Goal: Task Accomplishment & Management: Use online tool/utility

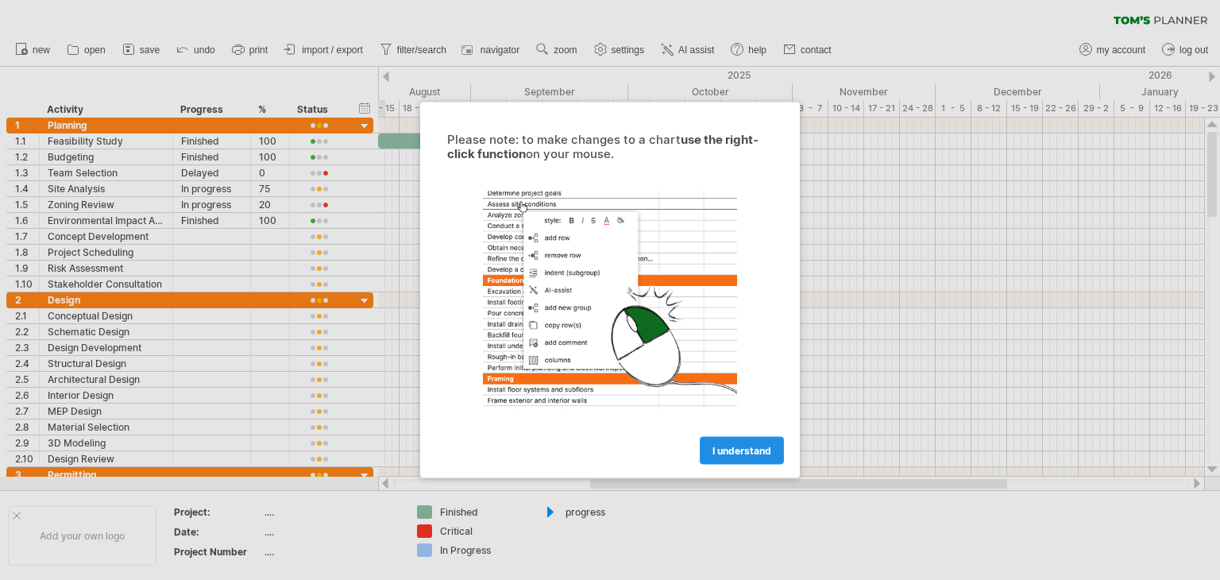
click at [761, 452] on span "I understand" at bounding box center [741, 451] width 59 height 12
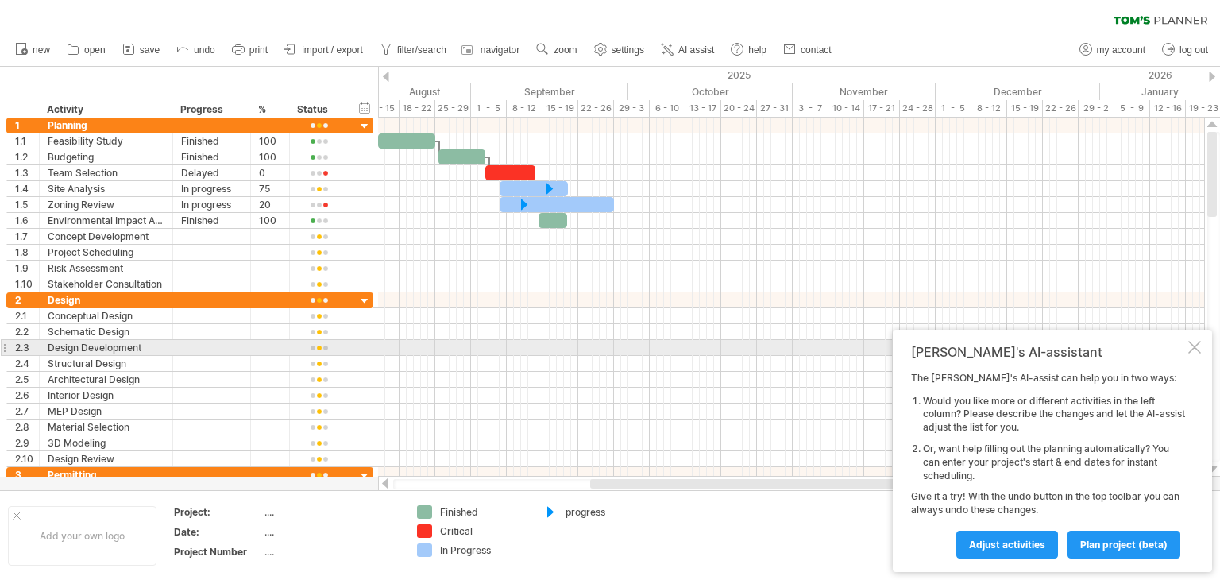
click at [1194, 349] on div at bounding box center [1194, 347] width 13 height 13
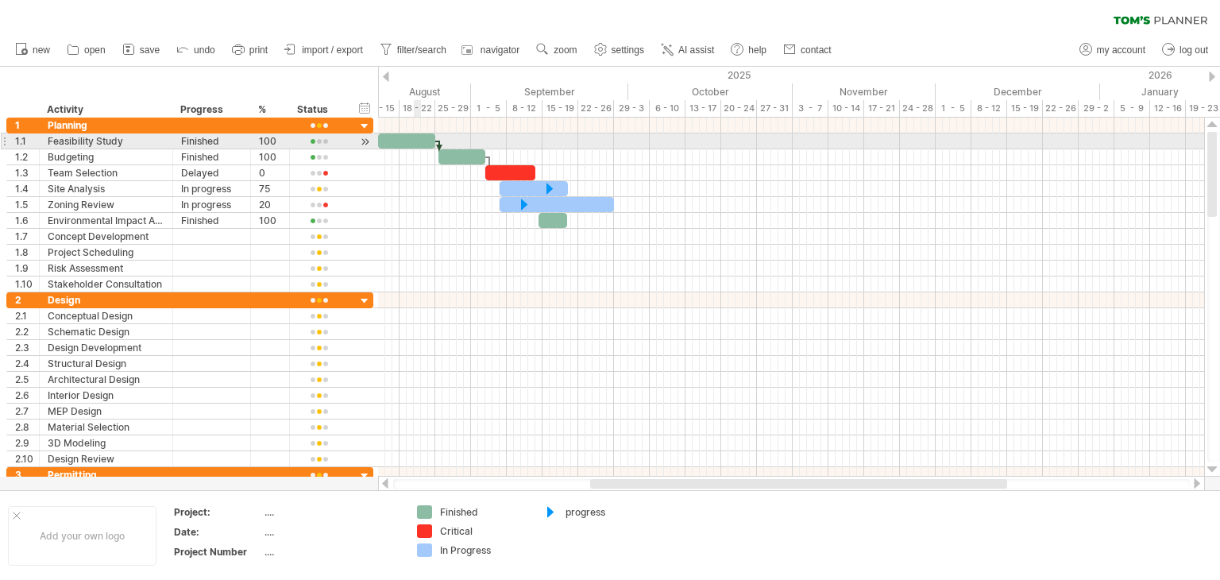
click at [419, 137] on div at bounding box center [406, 140] width 57 height 15
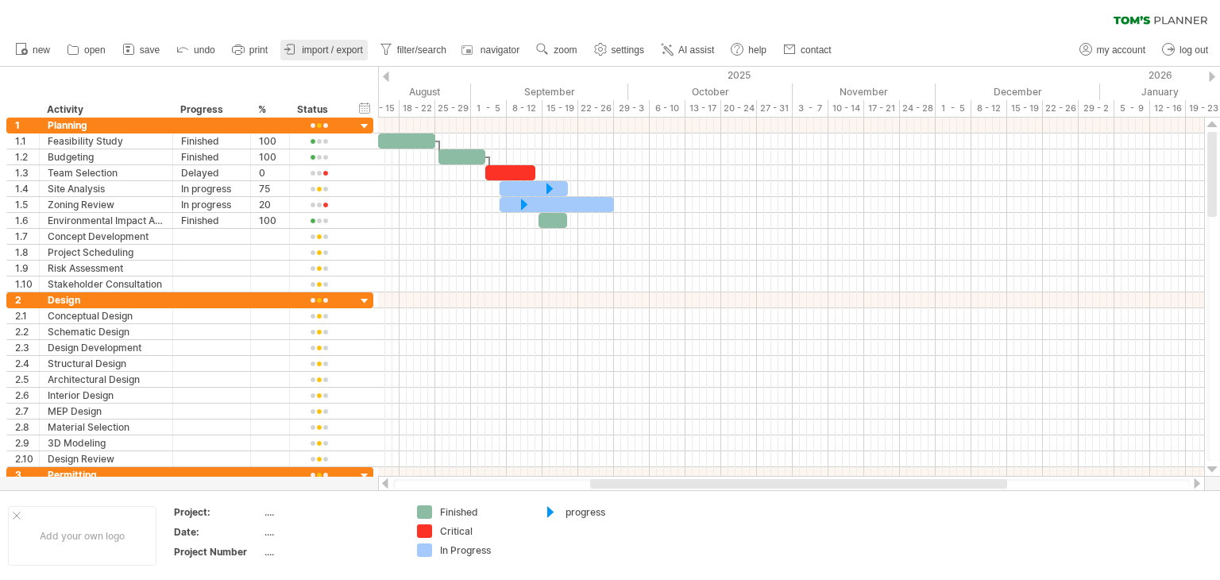
click at [333, 54] on span "import / export" at bounding box center [332, 49] width 61 height 11
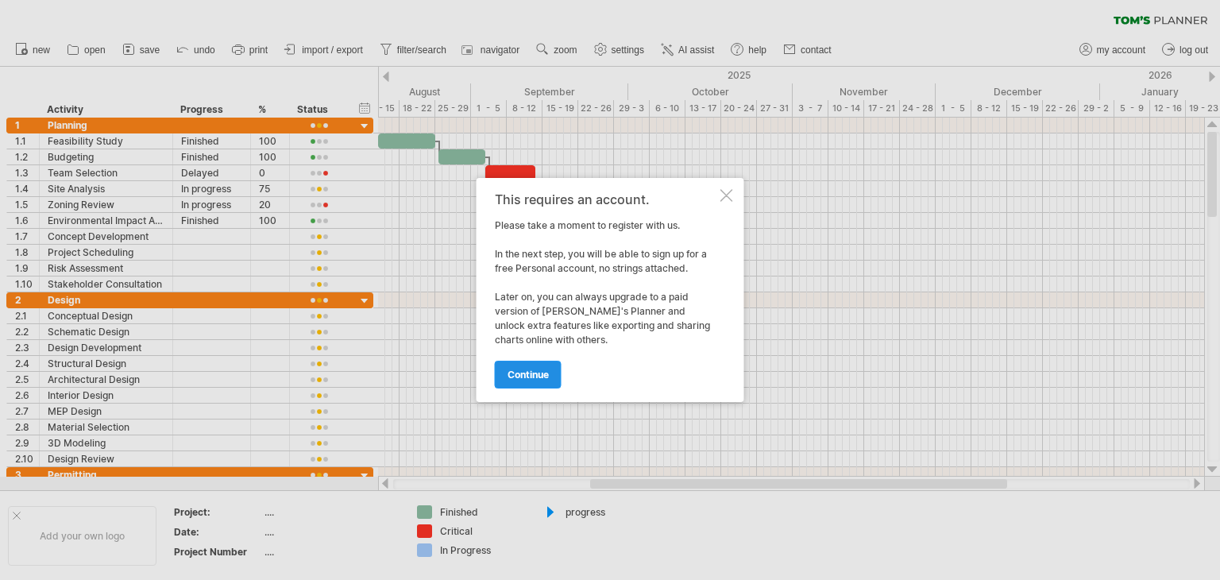
click at [527, 378] on span "continue" at bounding box center [527, 374] width 41 height 12
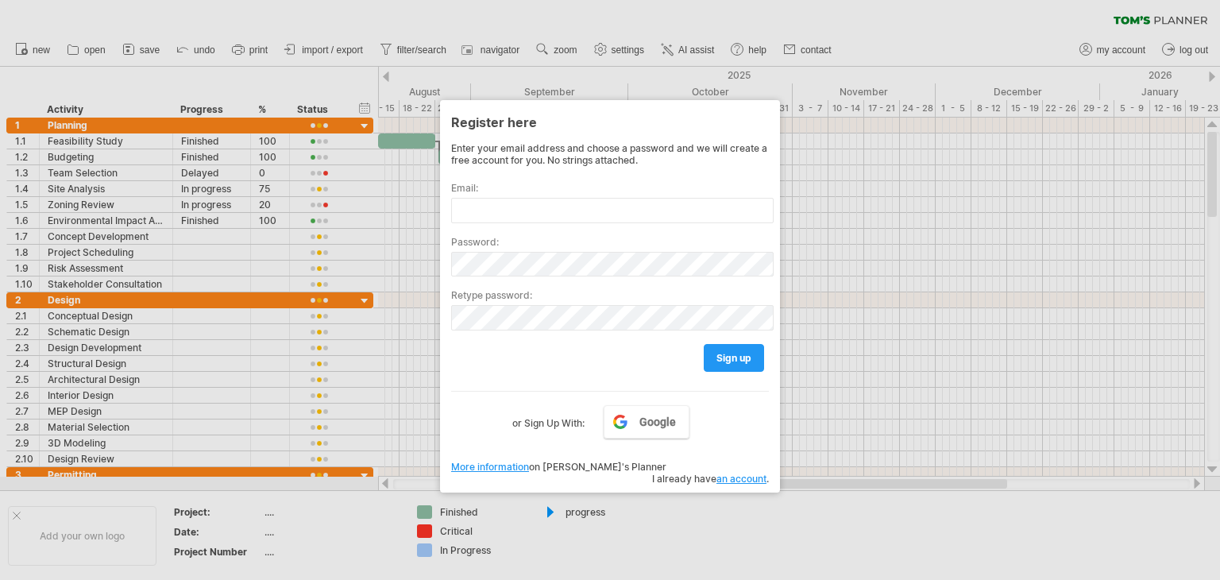
click at [230, 23] on div at bounding box center [610, 290] width 1220 height 580
click at [814, 41] on div at bounding box center [610, 290] width 1220 height 580
click at [881, 26] on div at bounding box center [610, 290] width 1220 height 580
